Goal: Task Accomplishment & Management: Manage account settings

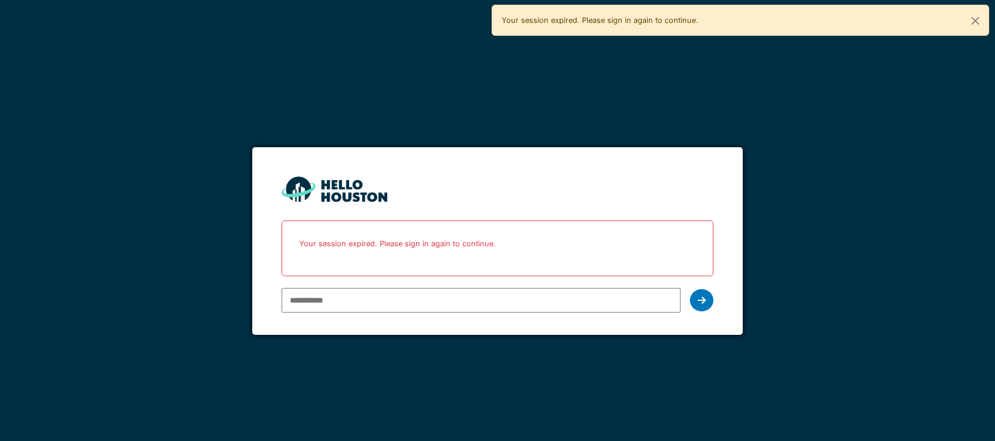
type input "**********"
click at [525, 303] on input "**********" at bounding box center [481, 300] width 398 height 25
drag, startPoint x: 692, startPoint y: 290, endPoint x: 697, endPoint y: 296, distance: 7.9
click at [692, 289] on div "**********" at bounding box center [497, 300] width 431 height 34
click at [699, 297] on icon at bounding box center [702, 300] width 8 height 9
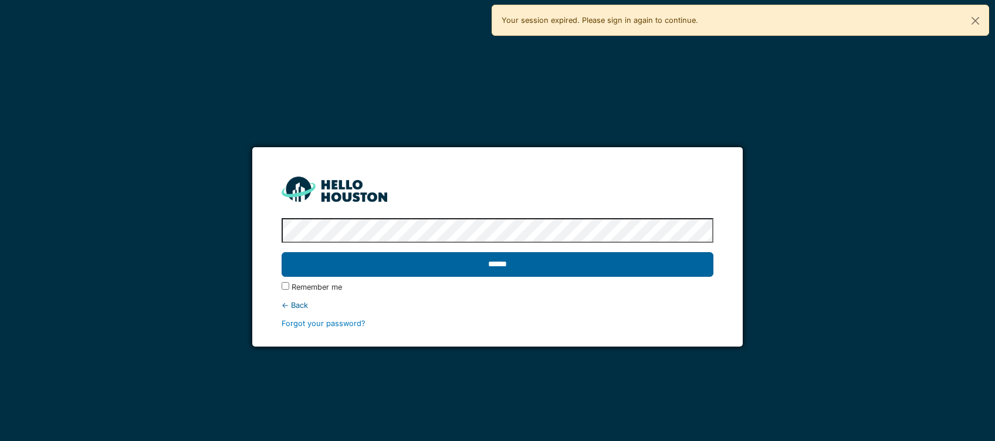
click at [551, 263] on input "******" at bounding box center [497, 264] width 431 height 25
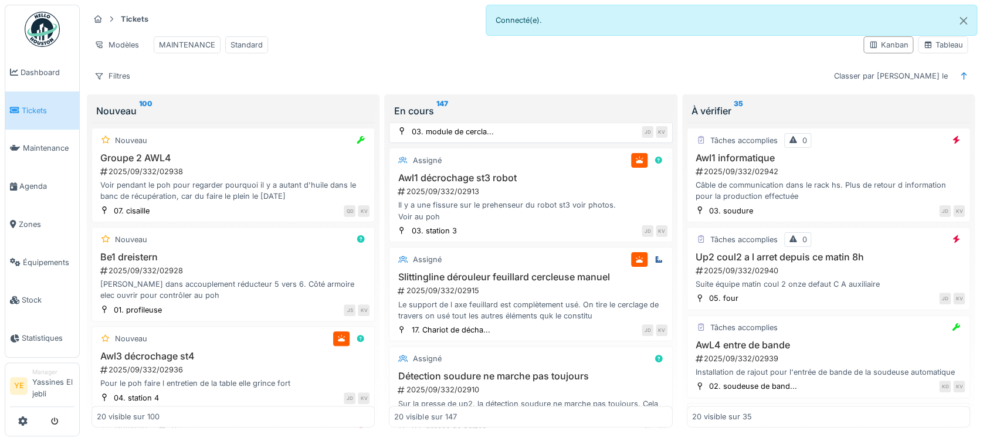
scroll to position [235, 0]
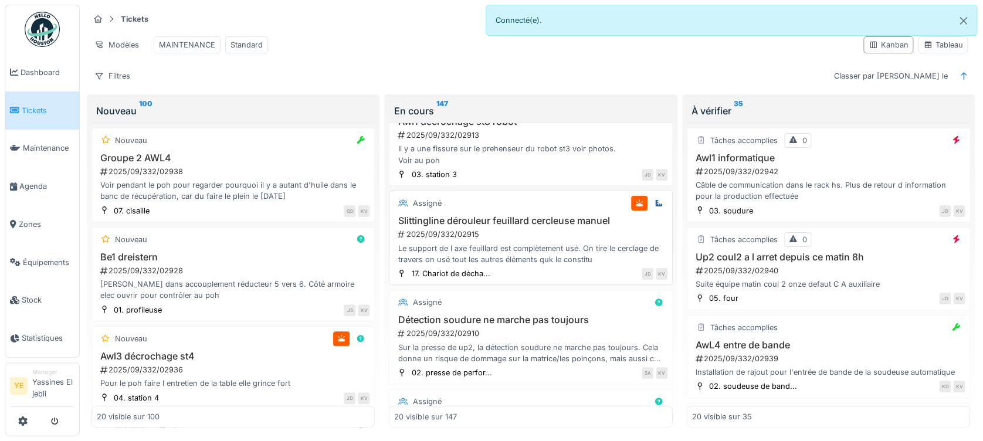
click at [520, 265] on div "Le support de l axe feuillard est complètement usé. On tire le cerclage de trav…" at bounding box center [530, 254] width 273 height 22
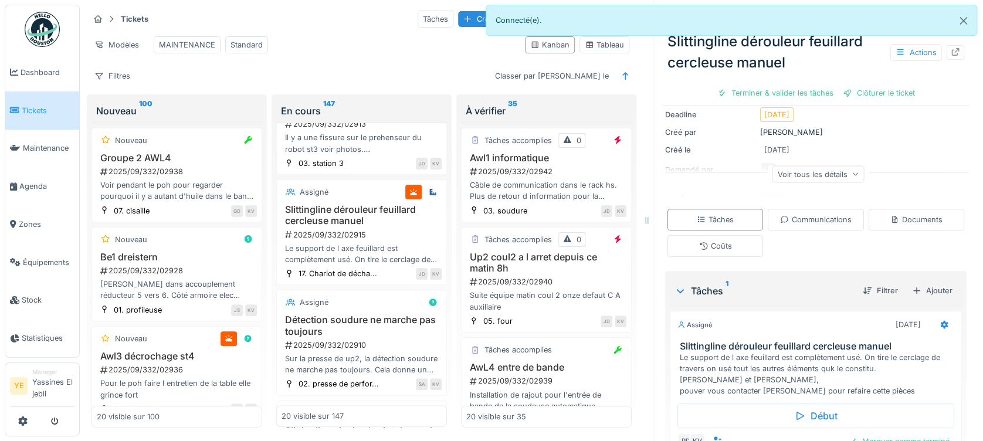
scroll to position [194, 0]
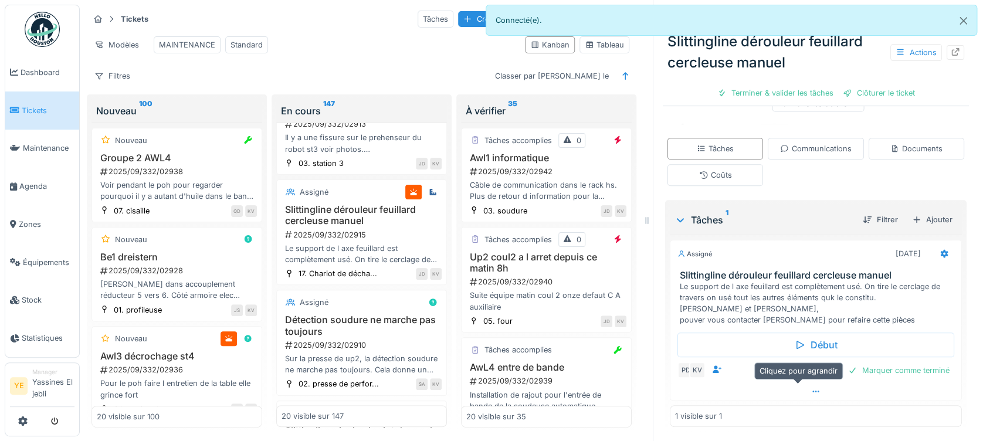
click at [743, 394] on div at bounding box center [816, 391] width 291 height 17
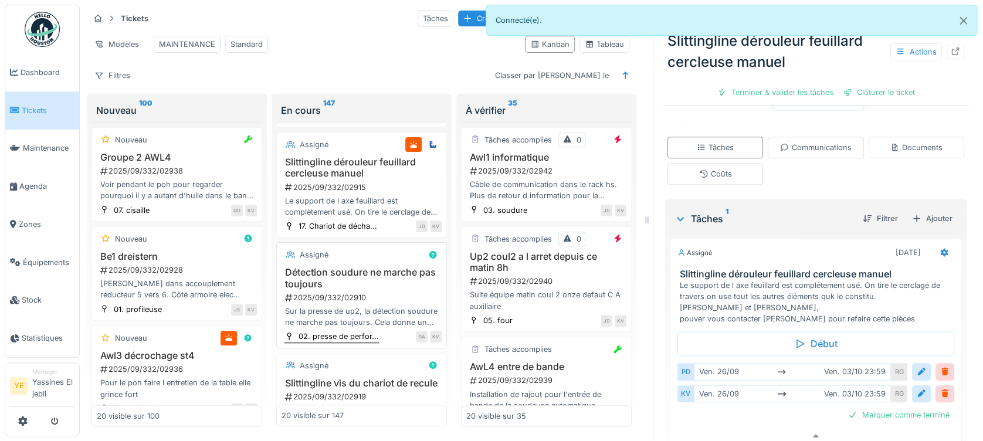
scroll to position [324, 0]
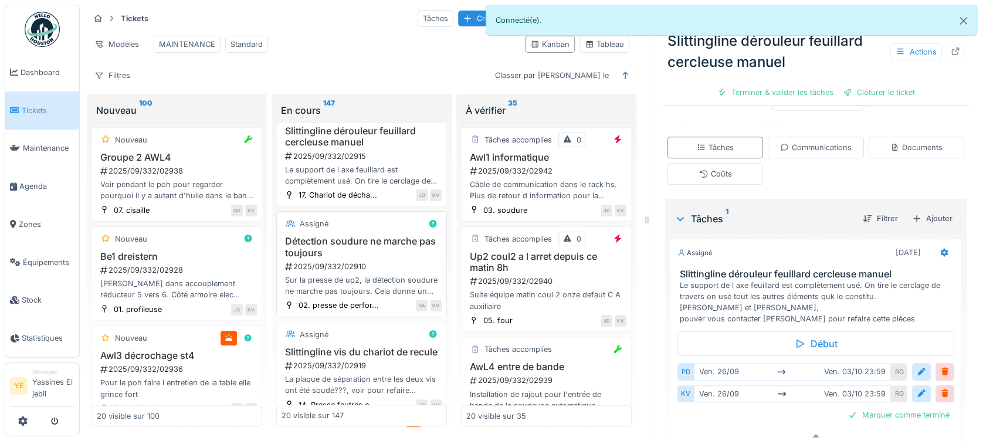
click at [366, 250] on h3 "Détection soudure ne marche pas toujours" at bounding box center [362, 247] width 160 height 22
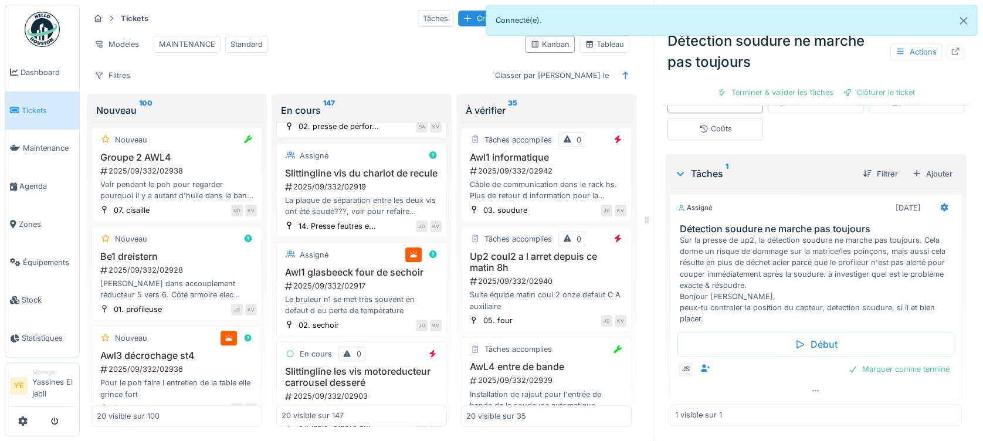
scroll to position [637, 0]
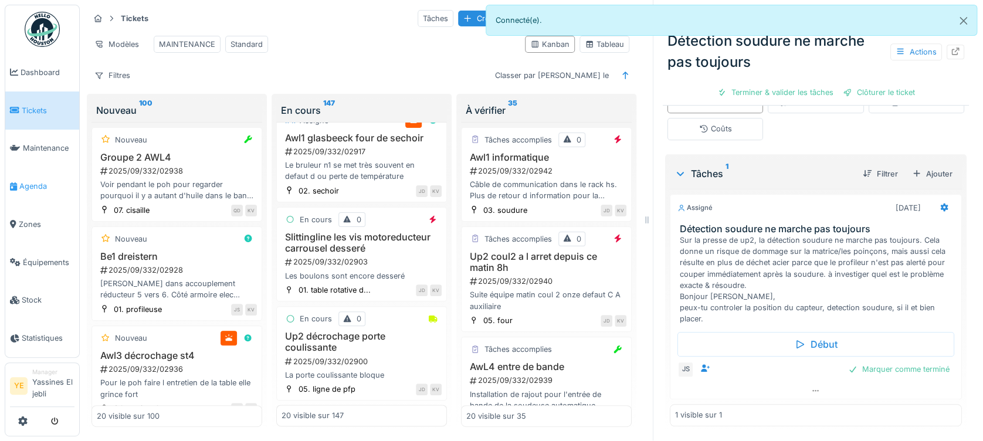
click at [42, 191] on span "Agenda" at bounding box center [46, 186] width 55 height 11
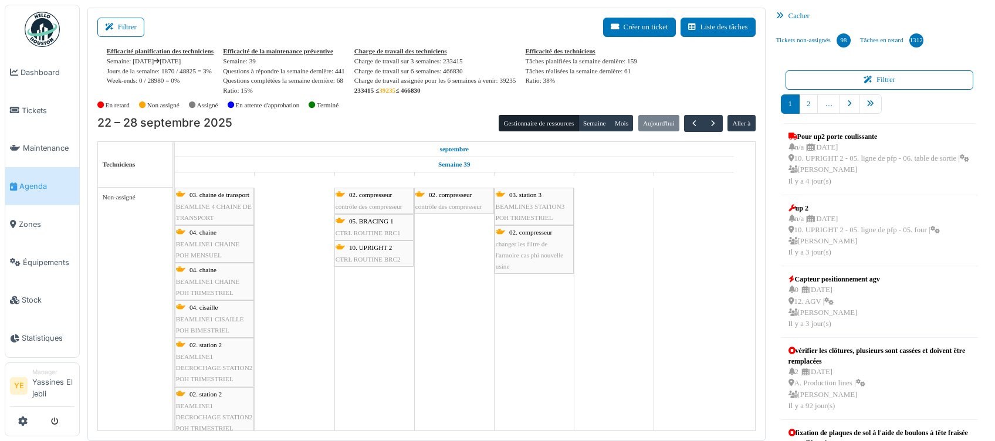
click at [138, 46] on div "Efficacité planification des techniciens" at bounding box center [160, 51] width 107 height 10
click at [117, 18] on button "Filtrer" at bounding box center [120, 27] width 47 height 19
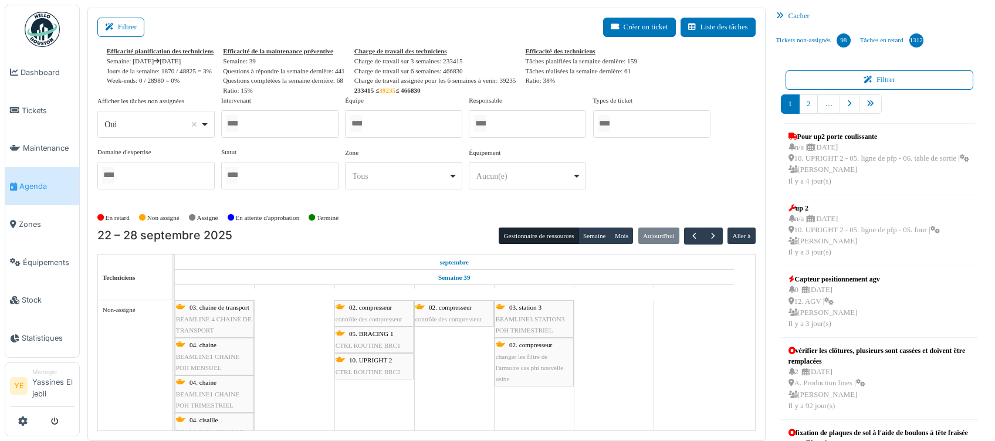
click at [155, 116] on div "Oui Remove item" at bounding box center [155, 124] width 107 height 17
select select
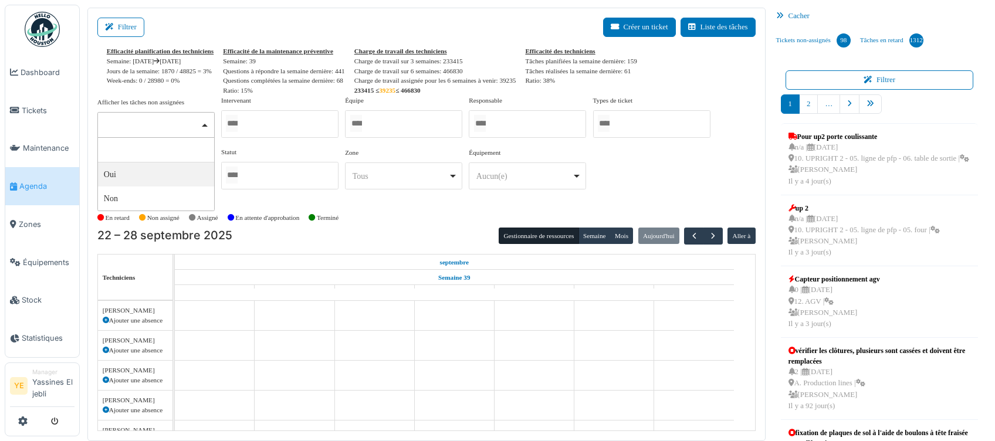
click at [306, 118] on div at bounding box center [279, 124] width 117 height 28
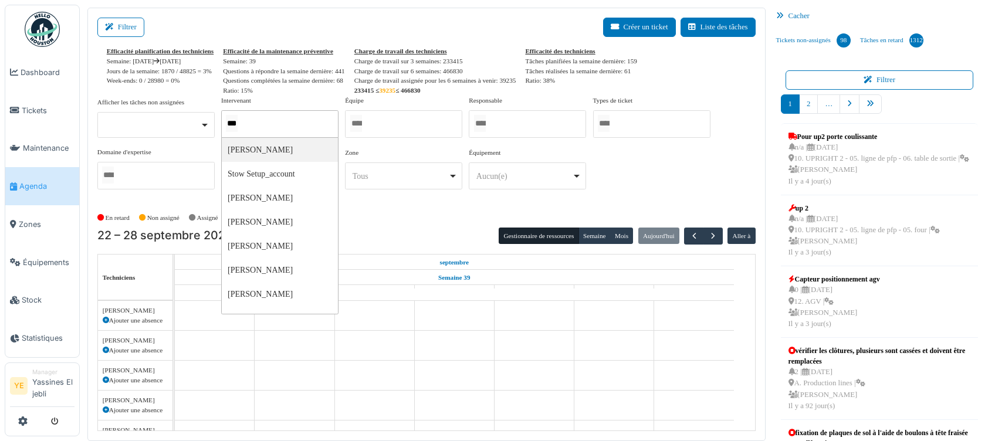
type input "****"
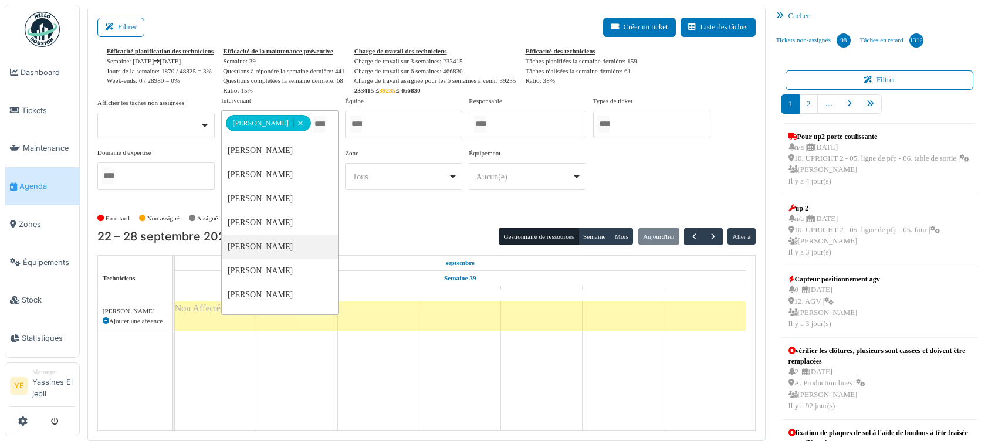
scroll to position [12, 0]
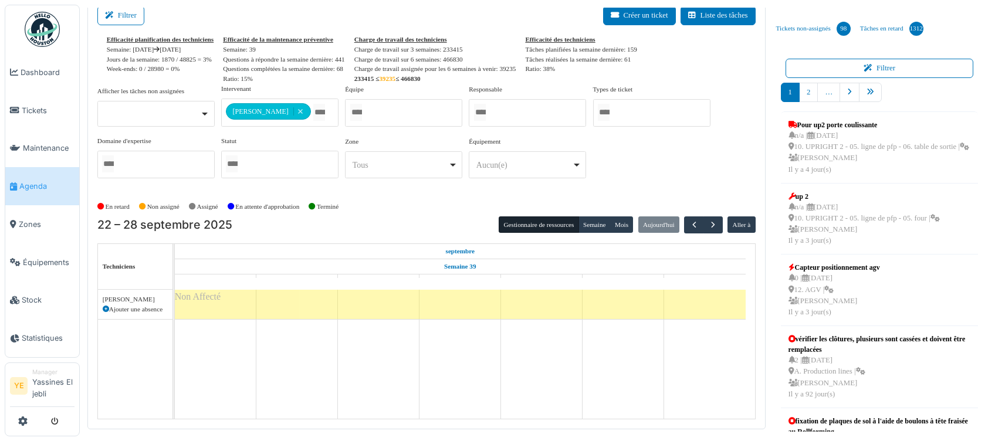
click at [445, 211] on div "En retard Non assigné Assigné En attente d'approbation Terminé" at bounding box center [426, 206] width 658 height 19
click at [708, 224] on span "button" at bounding box center [713, 225] width 10 height 10
click at [690, 225] on button "button" at bounding box center [693, 224] width 19 height 17
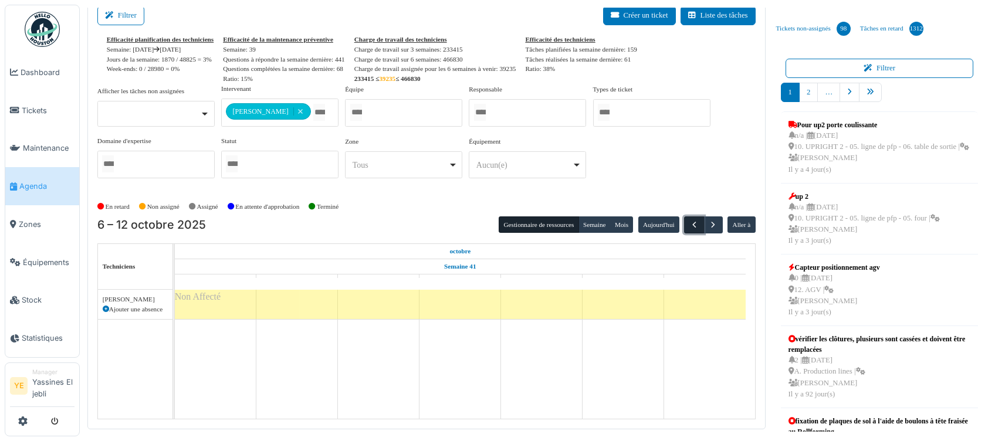
click at [690, 225] on span "button" at bounding box center [694, 225] width 10 height 10
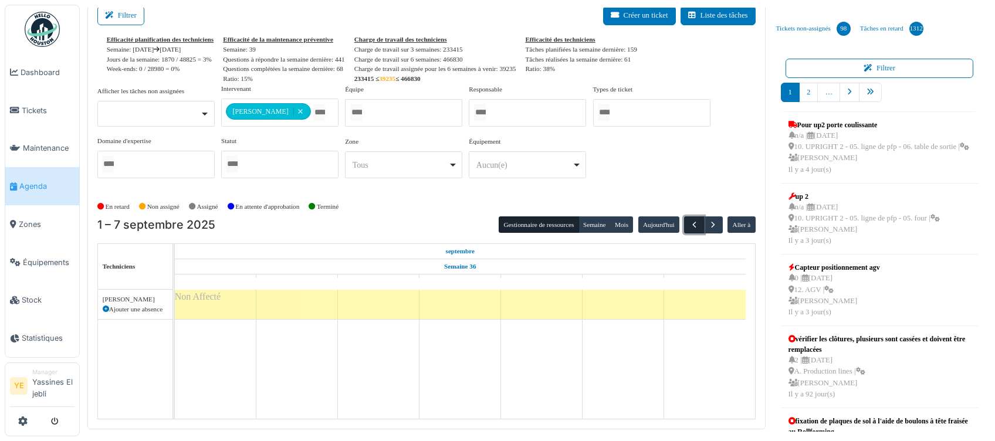
click at [690, 225] on span "button" at bounding box center [694, 225] width 10 height 10
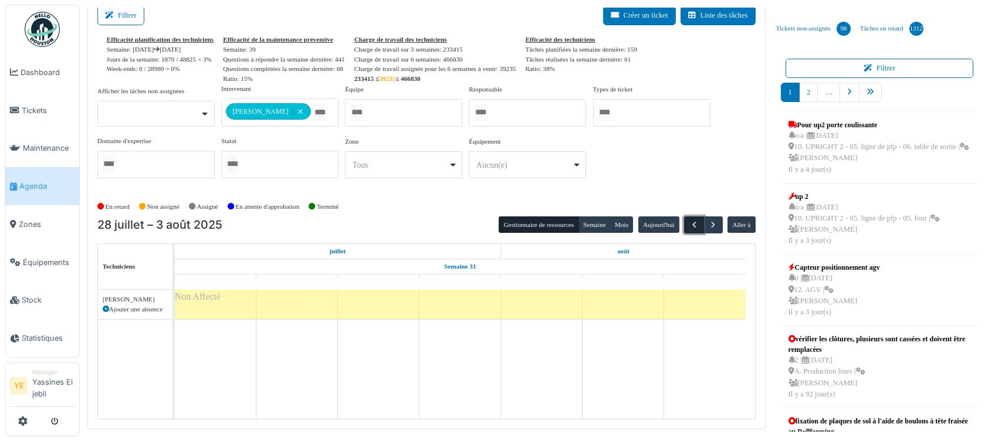
click at [690, 225] on span "button" at bounding box center [694, 225] width 10 height 10
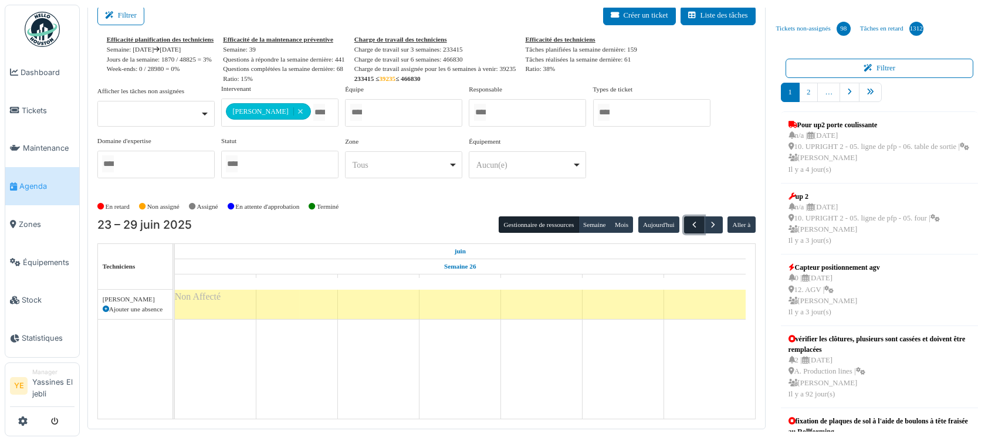
click at [690, 225] on span "button" at bounding box center [694, 225] width 10 height 10
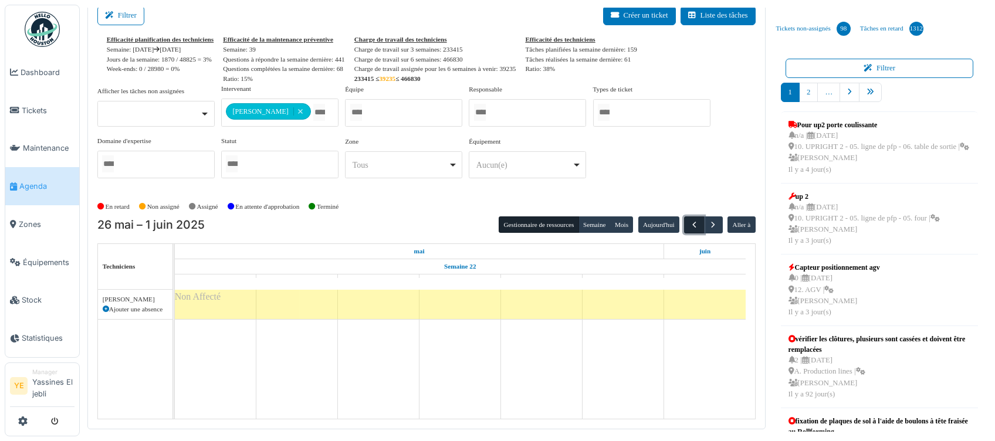
click at [690, 225] on span "button" at bounding box center [694, 225] width 10 height 10
click at [45, 67] on span "Dashboard" at bounding box center [48, 72] width 54 height 11
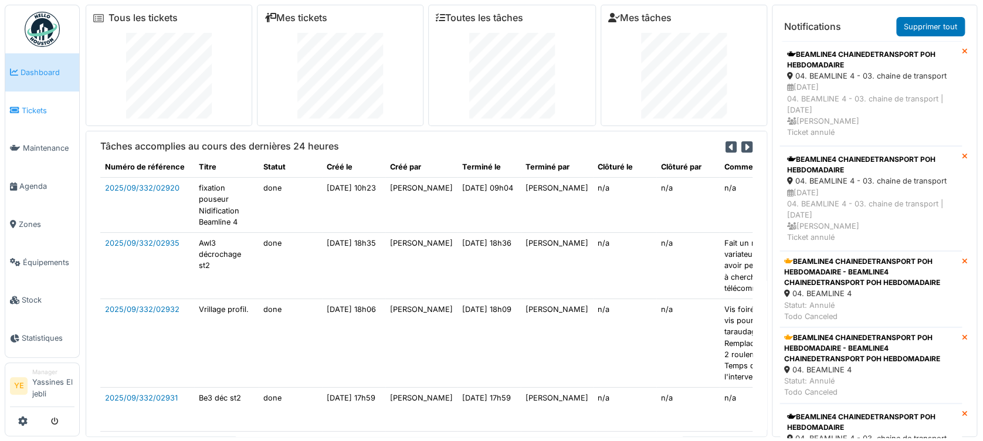
click at [40, 101] on link "Tickets" at bounding box center [42, 111] width 74 height 38
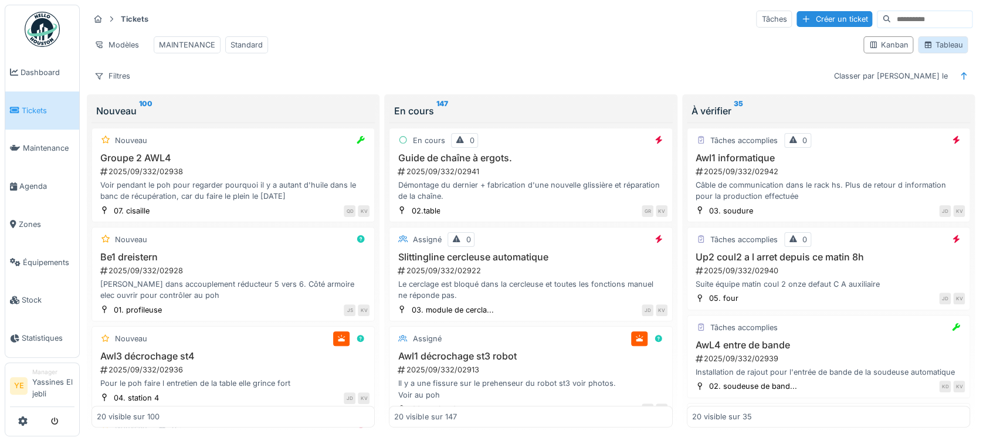
click at [925, 48] on icon at bounding box center [928, 45] width 6 height 6
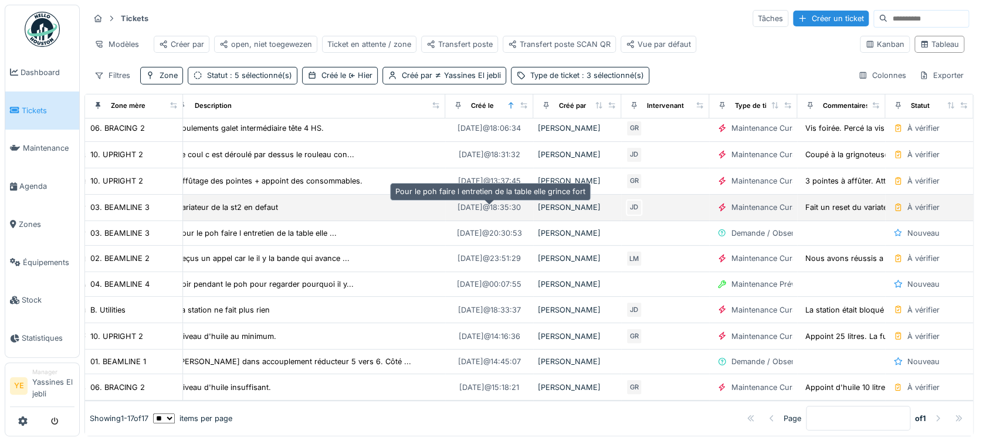
scroll to position [195, 0]
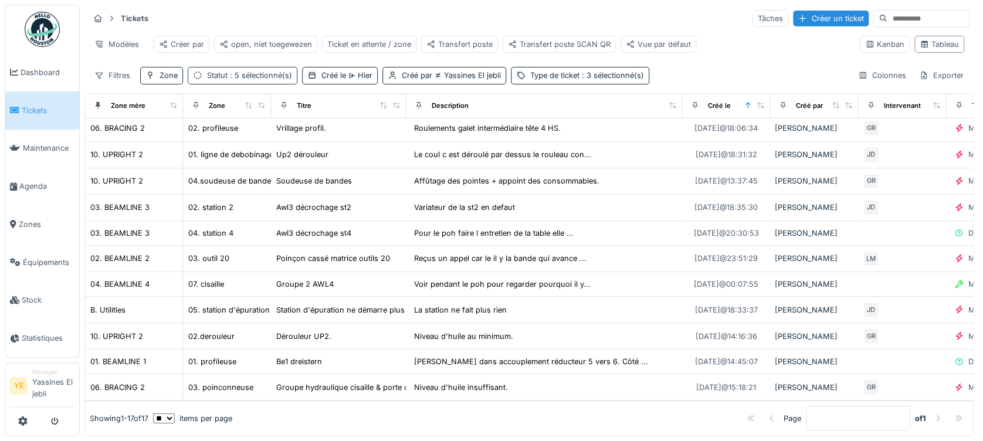
click at [266, 80] on div "Statut : 5 sélectionné(s)" at bounding box center [249, 75] width 85 height 11
click at [690, 80] on div "Filtres Zone Statut : 5 sélectionné(s) Créé le Hier Créé par Yassines El jebli …" at bounding box center [529, 75] width 880 height 17
click at [614, 80] on div "Type de ticket : 3 sélectionné(s)" at bounding box center [587, 75] width 114 height 11
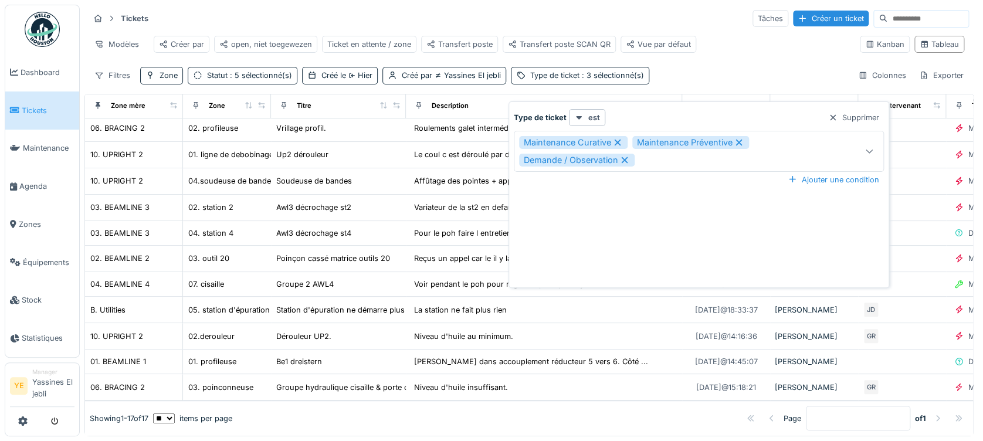
click at [678, 76] on div "Filtres Zone Statut : 5 sélectionné(s) Créé le Hier Créé par Yassines El jebli …" at bounding box center [529, 75] width 880 height 17
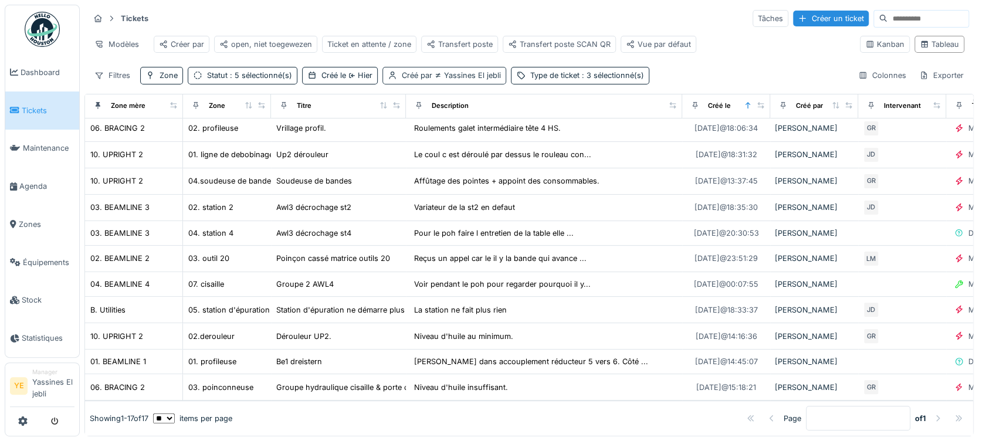
click at [478, 71] on span "Yassines El jebli" at bounding box center [466, 75] width 69 height 9
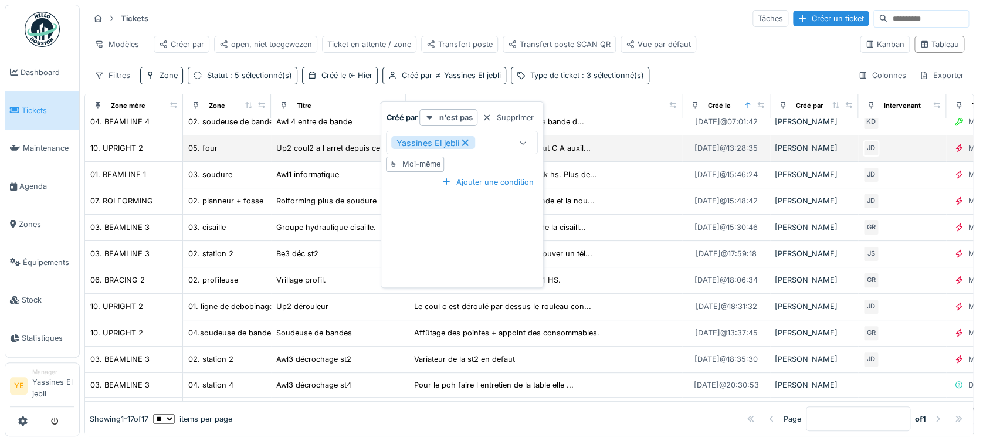
scroll to position [0, 0]
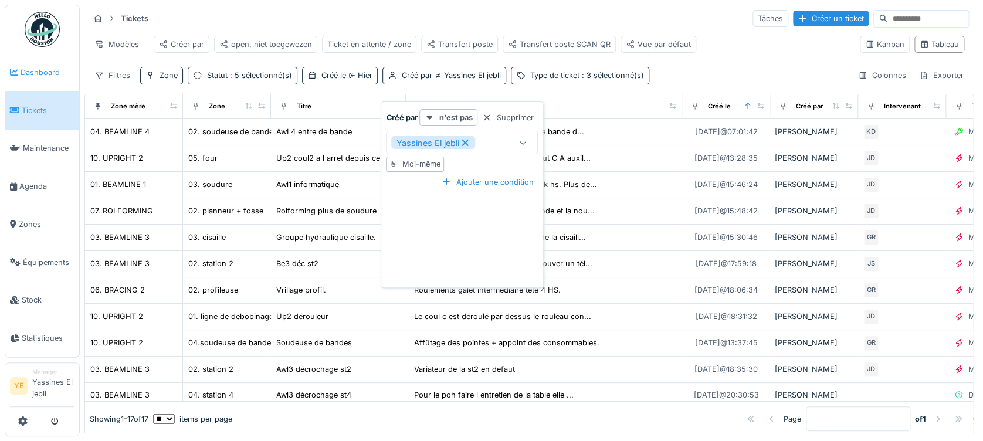
click at [32, 59] on link "Dashboard" at bounding box center [42, 72] width 74 height 38
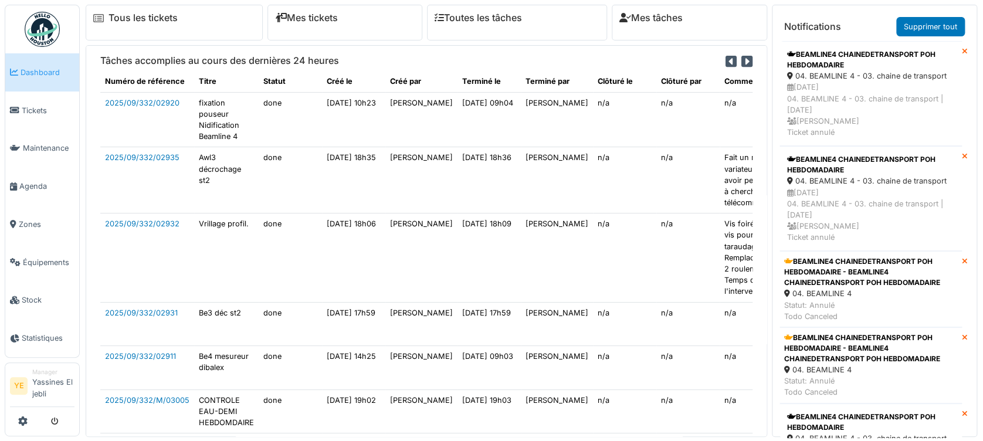
click at [43, 40] on img at bounding box center [42, 29] width 35 height 35
